Goal: Information Seeking & Learning: Learn about a topic

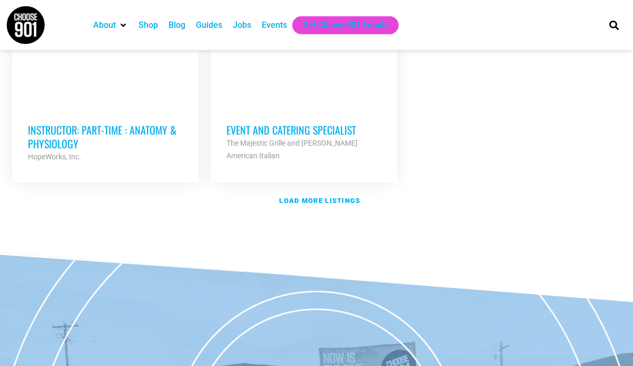
scroll to position [1320, 0]
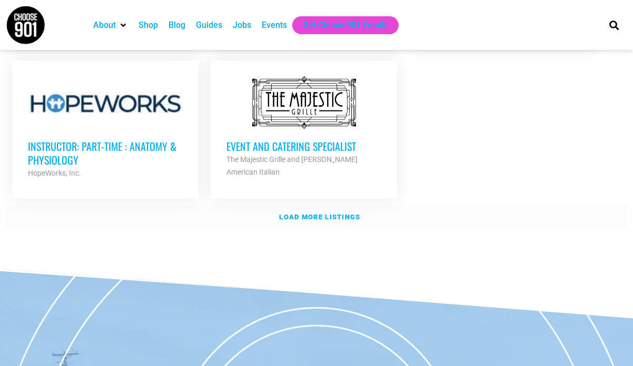
click at [321, 213] on strong "Load more listings" at bounding box center [319, 217] width 81 height 8
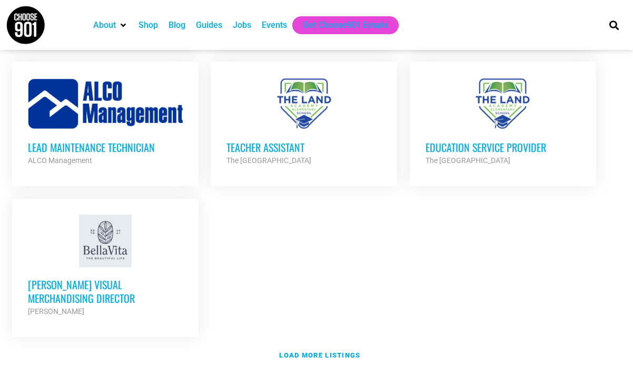
scroll to position [2237, 0]
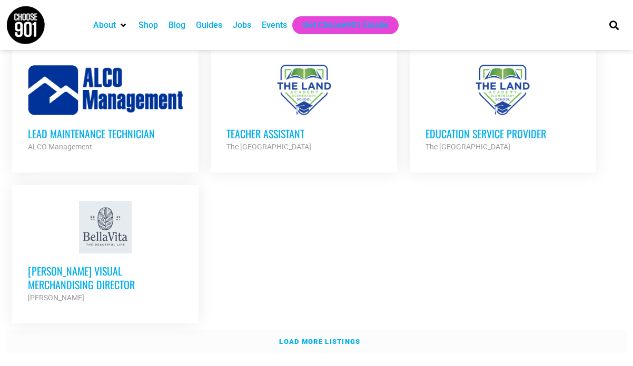
click at [324, 338] on strong "Load more listings" at bounding box center [319, 342] width 81 height 8
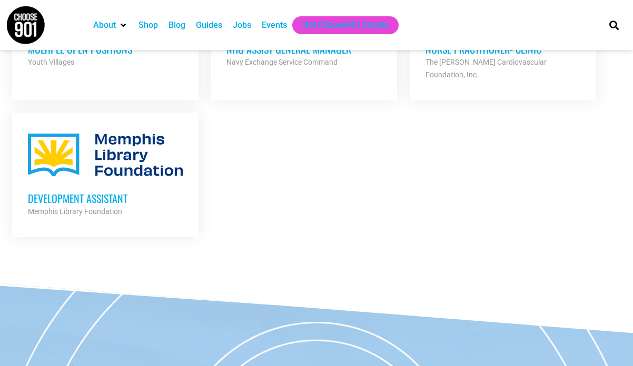
scroll to position [2904, 0]
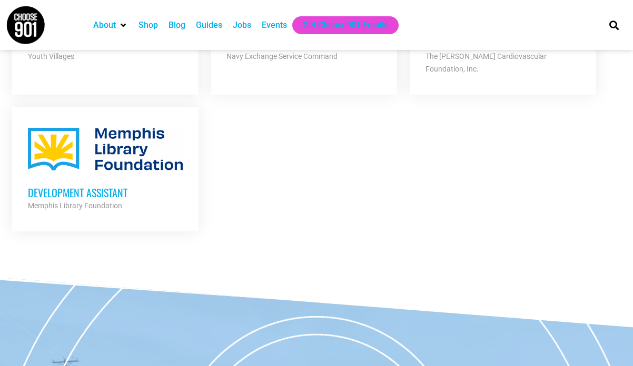
click at [135, 175] on div "Development Assistant Memphis Library Foundation Partner Org" at bounding box center [105, 193] width 155 height 37
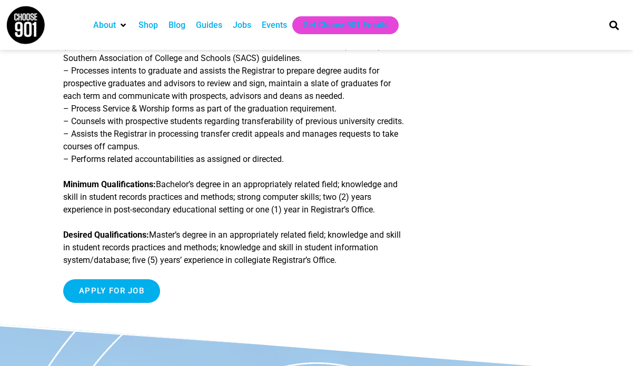
scroll to position [275, 0]
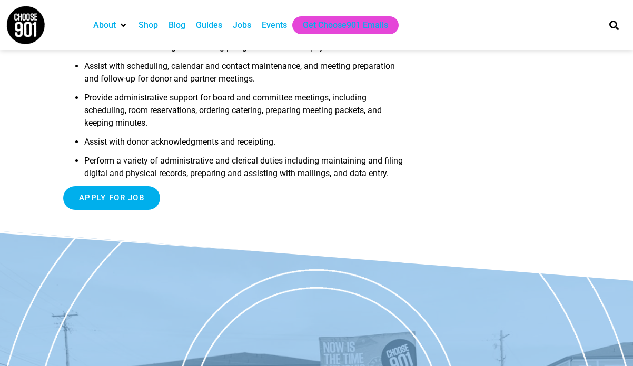
scroll to position [355, 0]
